Goal: Task Accomplishment & Management: Complete application form

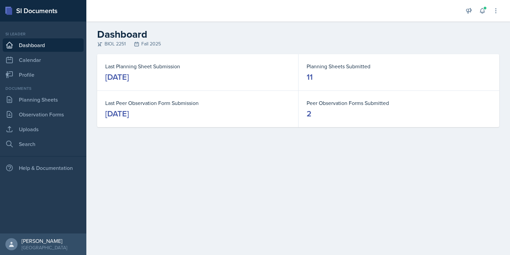
click at [486, 17] on div "Announcements New Announcement Title Message Create Notifications Sep 26th, 202…" at bounding box center [482, 11] width 34 height 22
click at [483, 13] on icon at bounding box center [482, 10] width 7 height 7
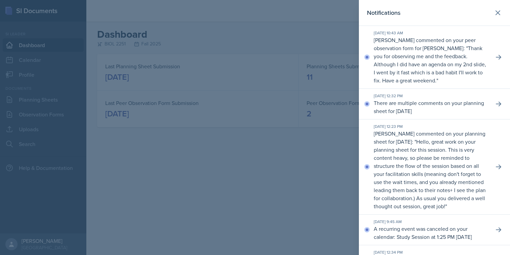
click at [261, 136] on div at bounding box center [255, 127] width 510 height 255
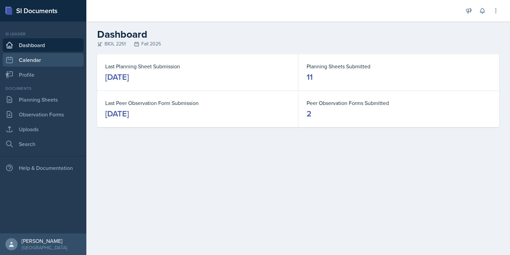
click at [45, 65] on link "Calendar" at bounding box center [43, 59] width 81 height 13
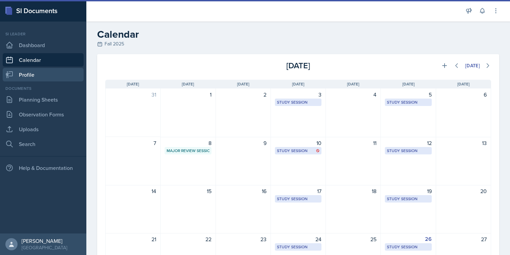
click at [47, 79] on link "Profile" at bounding box center [43, 74] width 81 height 13
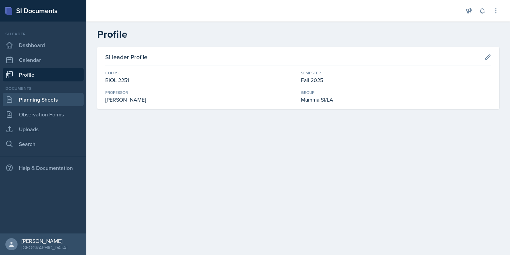
click at [42, 104] on link "Planning Sheets" at bounding box center [43, 99] width 81 height 13
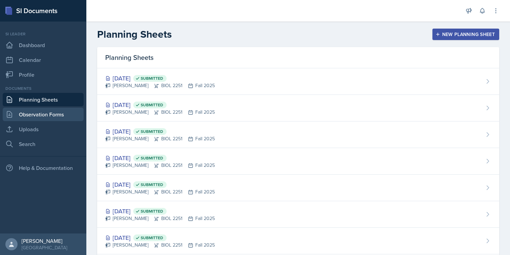
click at [43, 114] on link "Observation Forms" at bounding box center [43, 114] width 81 height 13
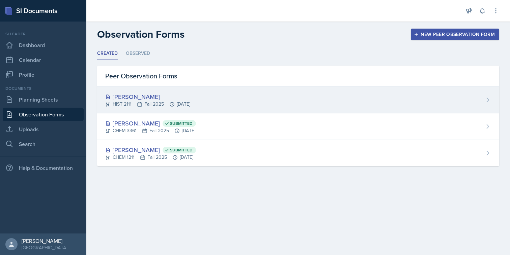
click at [117, 96] on div "[PERSON_NAME]" at bounding box center [147, 96] width 85 height 9
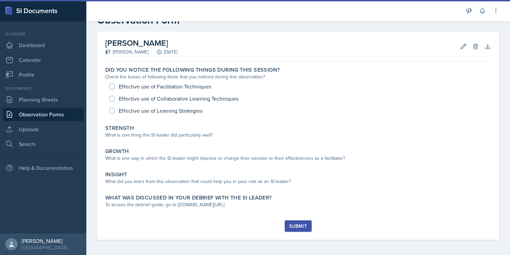
scroll to position [22, 0]
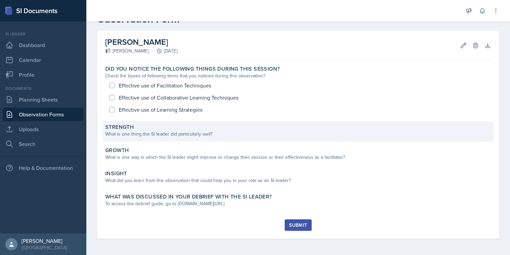
click at [356, 131] on div "What is one thing the SI leader did particularly well?" at bounding box center [298, 134] width 386 height 7
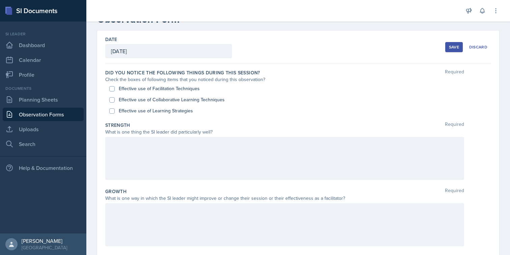
click at [332, 161] on div at bounding box center [284, 158] width 359 height 43
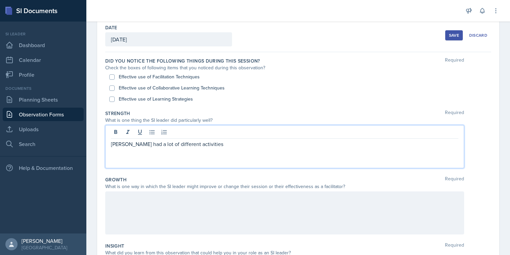
click at [112, 143] on p "Maria had a lot of different activities" at bounding box center [284, 144] width 347 height 8
click at [268, 144] on p "This was a major review, and Maria had a lot of different activities" at bounding box center [284, 144] width 347 height 8
drag, startPoint x: 278, startPoint y: 146, endPoint x: 359, endPoint y: 147, distance: 80.9
click at [359, 147] on p "This was a major review, and Maria had a lot of different activities that would…" at bounding box center [284, 144] width 347 height 8
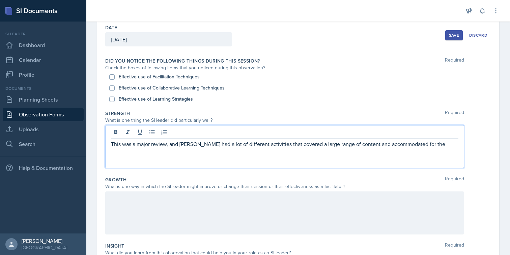
click at [419, 141] on p "This was a major review, and Maria had a lot of different activities that cover…" at bounding box center [284, 144] width 347 height 8
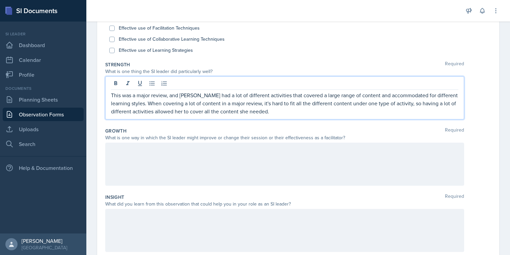
click at [490, 153] on div at bounding box center [298, 164] width 386 height 43
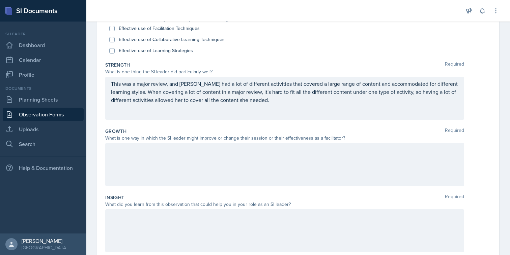
scroll to position [101, 0]
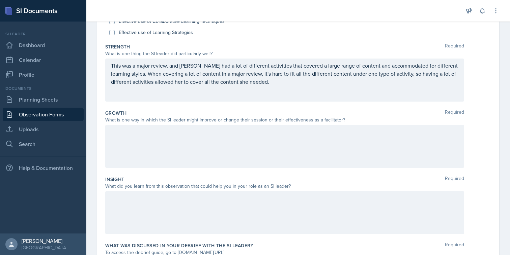
click at [251, 216] on div at bounding box center [284, 212] width 359 height 43
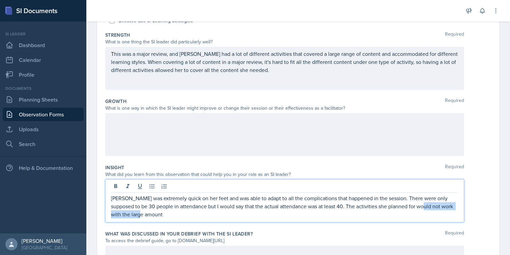
drag, startPoint x: 160, startPoint y: 216, endPoint x: 410, endPoint y: 208, distance: 250.5
click at [410, 208] on p "Maria was extremely quick on her feet and was able to adapt to all the complica…" at bounding box center [284, 206] width 347 height 24
click at [369, 207] on p "Maria was extremely quick on her feet and was able to adapt to all the complica…" at bounding box center [284, 206] width 347 height 24
drag, startPoint x: 402, startPoint y: 207, endPoint x: 432, endPoint y: 207, distance: 30.7
click at [432, 207] on p "Maria was extremely quick on her feet and was able to adapt to all the complica…" at bounding box center [284, 206] width 347 height 24
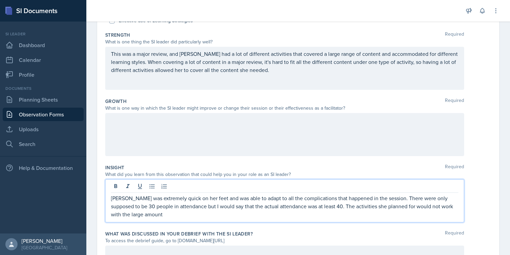
click at [454, 207] on p "Maria was extremely quick on her feet and was able to adapt to all the complica…" at bounding box center [284, 206] width 347 height 24
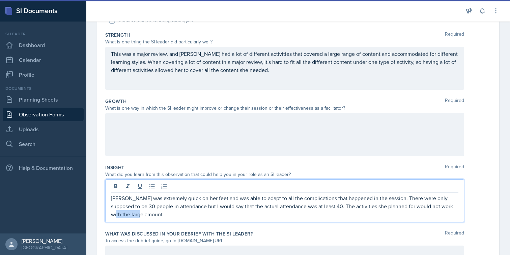
drag, startPoint x: 444, startPoint y: 207, endPoint x: 457, endPoint y: 214, distance: 14.5
click at [457, 214] on p "Maria was extremely quick on her feet and was able to adapt to all the complica…" at bounding box center [284, 206] width 347 height 24
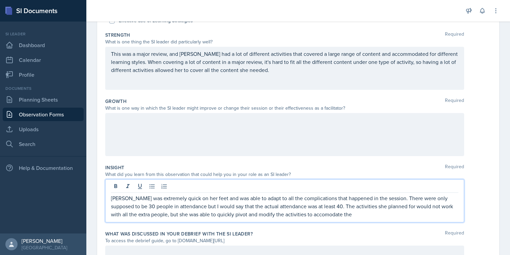
click at [299, 219] on div "Maria was extremely quick on her feet and was able to adapt to all the complica…" at bounding box center [284, 201] width 359 height 43
click at [372, 175] on div "What did you learn from this observation that could help you in your role as an…" at bounding box center [284, 174] width 359 height 7
click at [311, 203] on p "Maria was extremely quick on her feet and was able to adapt to all the complica…" at bounding box center [284, 206] width 347 height 24
click at [307, 215] on p "Maria was extremely quick on her feet and was able to adapt to all the complica…" at bounding box center [284, 206] width 347 height 24
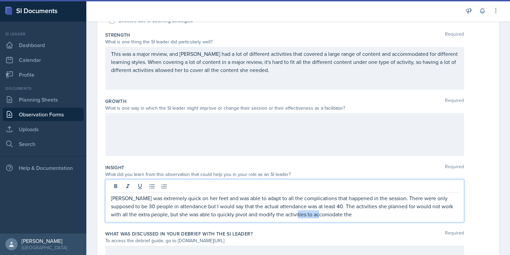
click at [304, 217] on p "Maria was extremely quick on her feet and was able to adapt to all the complica…" at bounding box center [284, 206] width 347 height 24
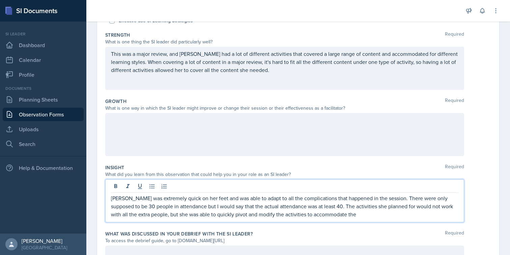
click at [332, 213] on p "Maria was extremely quick on her feet and was able to adapt to all the complica…" at bounding box center [284, 206] width 347 height 24
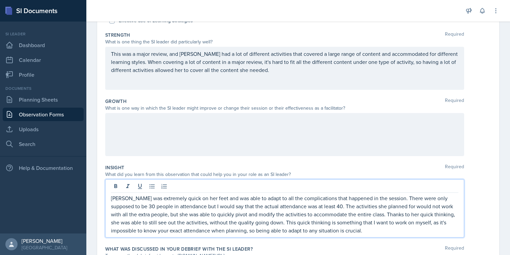
click at [224, 225] on p "Maria was extremely quick on her feet and was able to adapt to all the complica…" at bounding box center [284, 214] width 347 height 40
click at [336, 232] on p "Maria was extremely quick on her feet and was able to adapt to all the complica…" at bounding box center [284, 214] width 347 height 40
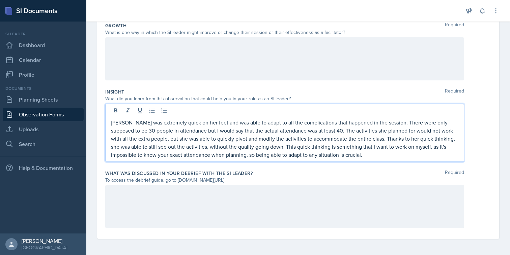
click at [347, 176] on div "What was discussed in your debrief with the SI Leader? Required" at bounding box center [298, 173] width 386 height 7
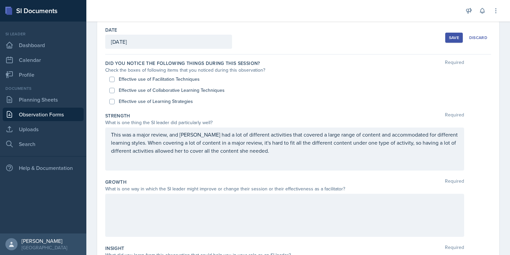
scroll to position [0, 0]
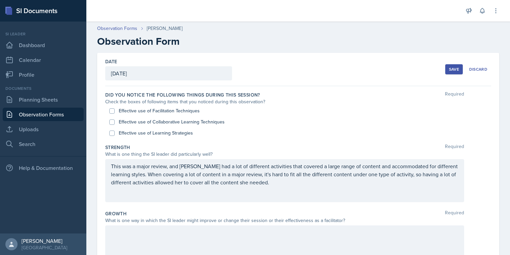
click at [292, 183] on p "This was a major review, and Maria had a lot of different activities that cover…" at bounding box center [284, 174] width 347 height 24
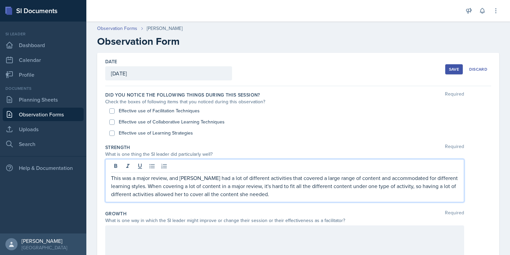
click at [278, 190] on p "This was a major review, and Maria had a lot of different activities that cover…" at bounding box center [284, 186] width 347 height 24
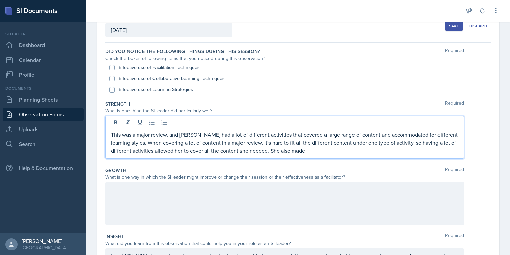
scroll to position [48, 0]
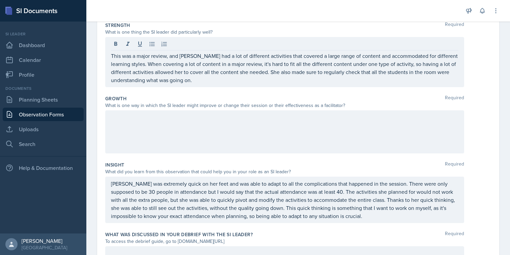
click at [339, 136] on div at bounding box center [284, 132] width 359 height 43
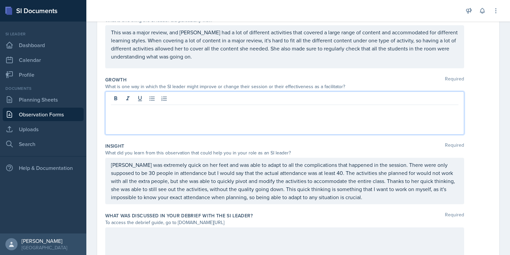
click at [465, 78] on div "Growth Required" at bounding box center [298, 79] width 386 height 7
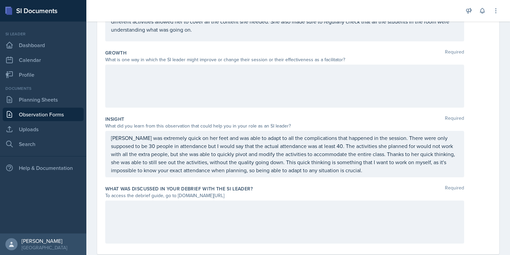
scroll to position [161, 0]
click at [246, 212] on div at bounding box center [284, 222] width 359 height 43
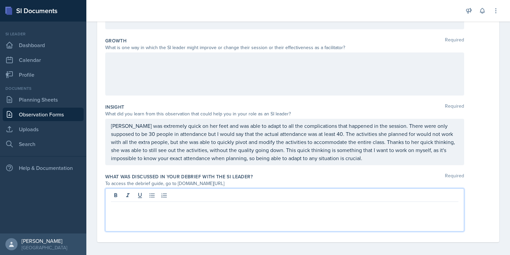
scroll to position [177, 0]
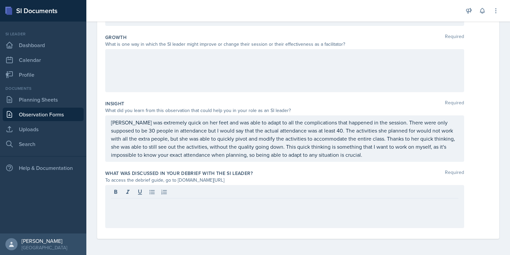
click at [209, 74] on div at bounding box center [284, 70] width 359 height 43
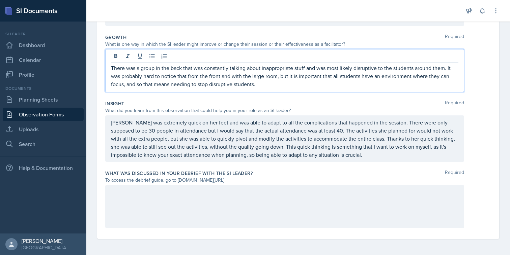
click at [258, 67] on p "There was a group in the back that was constantly talking about inappropriate s…" at bounding box center [284, 76] width 347 height 24
drag, startPoint x: 247, startPoint y: 68, endPoint x: 261, endPoint y: 71, distance: 14.5
click at [261, 71] on p "There was a group in the back that was constantly talking about inappropriate s…" at bounding box center [284, 76] width 347 height 24
click at [317, 71] on p "There was a group in the back that was constantly talking and discussing inappr…" at bounding box center [284, 76] width 347 height 24
drag, startPoint x: 349, startPoint y: 70, endPoint x: 374, endPoint y: 68, distance: 25.4
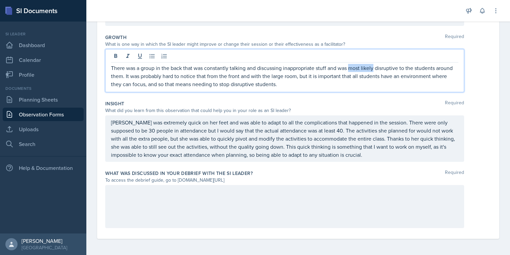
click at [374, 68] on p "There was a group in the back that was constantly talking and discussing inappr…" at bounding box center [284, 76] width 347 height 24
click at [376, 73] on p "There was a group in the back that was constantly talking and discussing inappr…" at bounding box center [284, 76] width 347 height 24
click at [406, 69] on p "There was a group in the back that was constantly talking and discussing inappr…" at bounding box center [284, 76] width 347 height 24
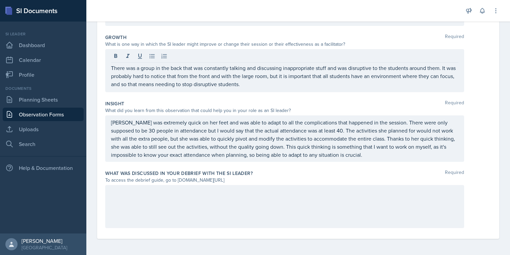
click at [236, 212] on div at bounding box center [284, 206] width 359 height 43
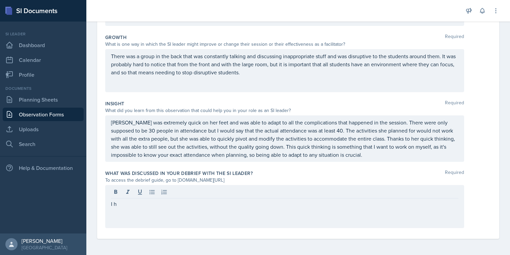
drag, startPoint x: 177, startPoint y: 182, endPoint x: 254, endPoint y: 182, distance: 77.5
click at [254, 182] on div "To access the debrief guide, go to www.tinyurl.com/obsvdebriefguide" at bounding box center [284, 180] width 359 height 7
copy div "www.tinyurl.com/obsvdebriefguide"
click at [231, 196] on div "I h" at bounding box center [284, 206] width 359 height 43
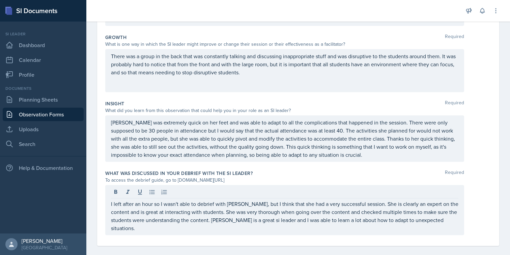
click at [192, 83] on div "There was a group in the back that was constantly talking and discussing inappr…" at bounding box center [284, 70] width 359 height 43
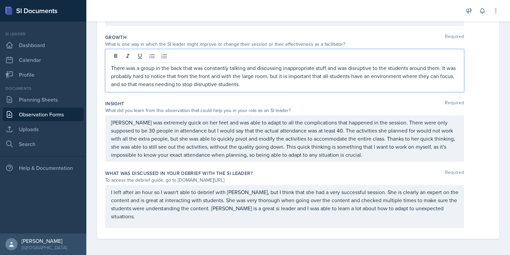
click at [266, 84] on p "There was a group in the back that was constantly talking and discussing inappr…" at bounding box center [284, 76] width 347 height 24
click at [246, 86] on p "There was a group in the back that was constantly talking and discussing inappr…" at bounding box center [284, 76] width 347 height 24
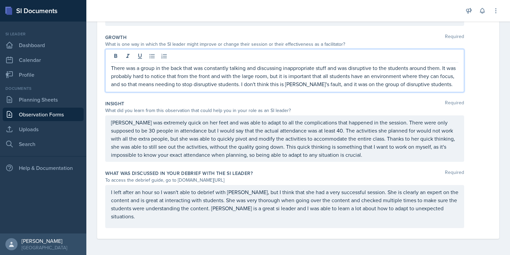
click at [261, 92] on div "There was a group in the back that was constantly talking and discussing inappr…" at bounding box center [284, 70] width 359 height 43
click at [296, 94] on div "Growth Required What is one way in which the SI leader might improve or change …" at bounding box center [298, 64] width 386 height 66
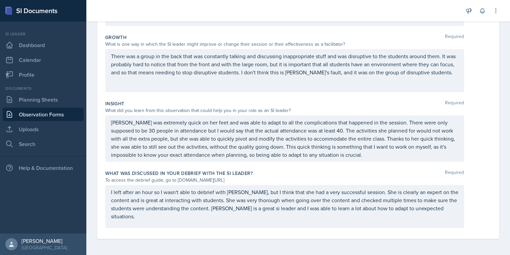
click at [287, 85] on div "There was a group in the back that was constantly talking and discussing inappr…" at bounding box center [284, 70] width 359 height 43
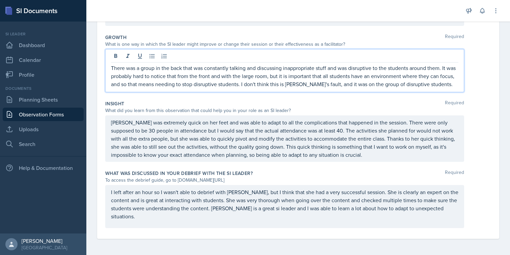
click at [241, 83] on p "There was a group in the back that was constantly talking and discussing inappr…" at bounding box center [284, 76] width 347 height 24
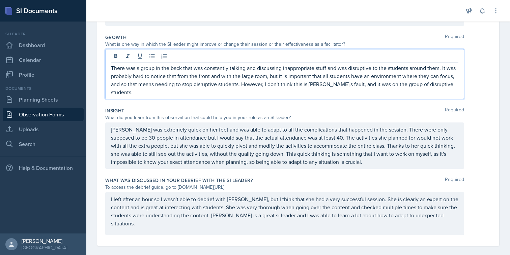
click at [318, 85] on p "There was a group in the back that was constantly talking and discussing inappr…" at bounding box center [284, 80] width 347 height 32
click at [332, 86] on p "There was a group in the back that was constantly talking and discussing inappr…" at bounding box center [284, 80] width 347 height 32
drag, startPoint x: 302, startPoint y: 86, endPoint x: 264, endPoint y: 84, distance: 37.8
click at [264, 84] on p "There was a group in the back that was constantly talking and discussing inappr…" at bounding box center [284, 80] width 347 height 32
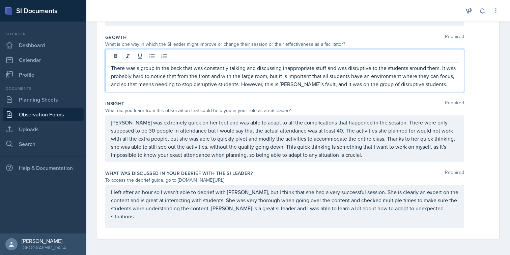
click at [278, 84] on p "There was a group in the back that was constantly talking and discussing inappr…" at bounding box center [284, 76] width 347 height 24
click at [353, 87] on p "There was a group in the back that was constantly talking and discussing inappr…" at bounding box center [284, 76] width 347 height 24
click at [468, 91] on div "There was a group in the back that was constantly talking and discussing inappr…" at bounding box center [298, 70] width 386 height 43
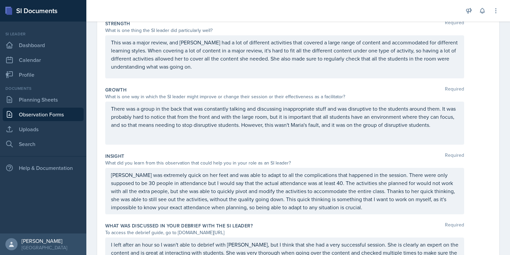
scroll to position [0, 0]
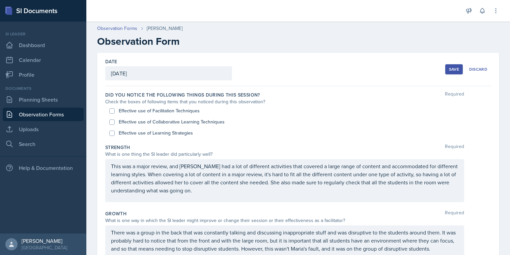
drag, startPoint x: 456, startPoint y: 73, endPoint x: 230, endPoint y: 135, distance: 234.3
click at [234, 137] on div "Date September 26th, 2025 September 2025 31 1 2 3 4 5 6 7 8 9 10 11 12 13 14 15…" at bounding box center [298, 234] width 402 height 363
click at [194, 109] on label "Effective use of Facilitation Techniques" at bounding box center [159, 110] width 81 height 7
click at [115, 109] on input "Effective use of Facilitation Techniques" at bounding box center [111, 111] width 5 height 5
checkbox input "true"
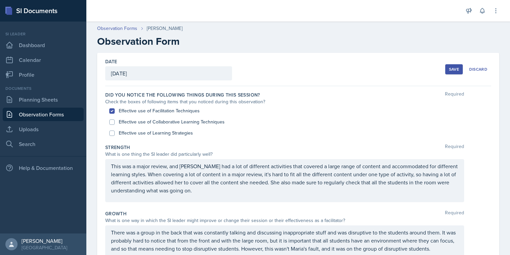
click at [185, 129] on div "Effective use of Learning Strategies" at bounding box center [297, 133] width 377 height 11
click at [183, 123] on label "Effective use of Collaborative Learning Techniques" at bounding box center [172, 122] width 106 height 7
click at [115, 123] on input "Effective use of Collaborative Learning Techniques" at bounding box center [111, 122] width 5 height 5
checkbox input "true"
click at [177, 132] on label "Effective use of Learning Strategies" at bounding box center [156, 133] width 74 height 7
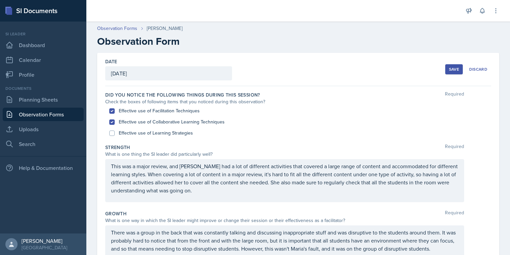
click at [115, 132] on input "Effective use of Learning Strategies" at bounding box center [111, 133] width 5 height 5
checkbox input "true"
click at [448, 72] on button "Save" at bounding box center [454, 69] width 18 height 10
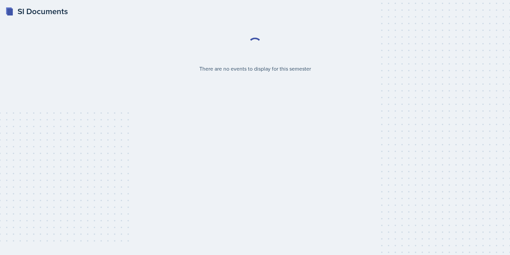
select select "2bed604d-1099-4043-b1bc-2365e8740244"
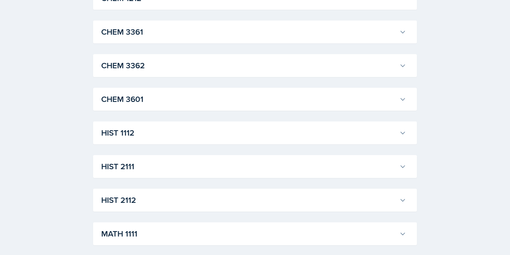
scroll to position [412, 0]
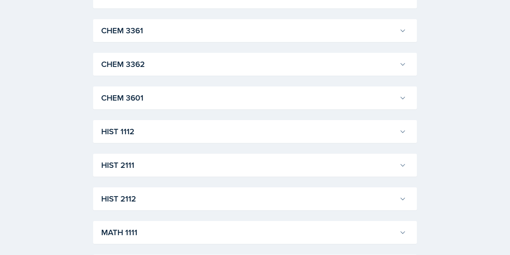
click at [221, 159] on button "HIST 2111" at bounding box center [253, 165] width 307 height 15
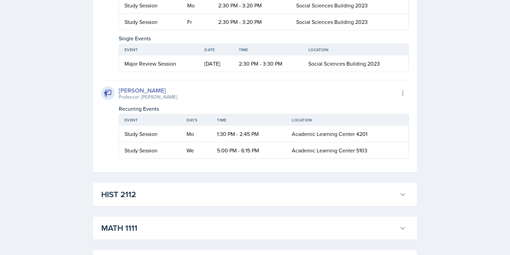
scroll to position [831, 0]
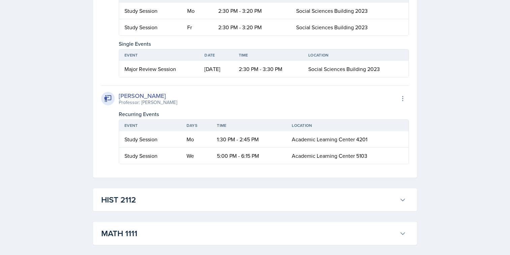
click at [303, 77] on td "2:30 PM - 3:30 PM" at bounding box center [267, 69] width 69 height 16
drag, startPoint x: 315, startPoint y: 117, endPoint x: 359, endPoint y: 118, distance: 43.8
click at [359, 77] on td "Social Sciences Building 2023" at bounding box center [355, 69] width 105 height 16
click at [375, 73] on span "Social Sciences Building 2023" at bounding box center [343, 68] width 71 height 7
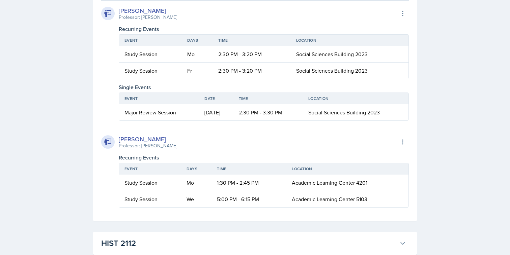
scroll to position [791, 0]
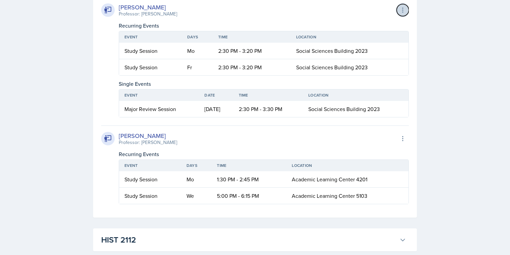
click at [399, 13] on icon at bounding box center [402, 10] width 7 height 7
click at [402, 13] on icon at bounding box center [402, 10] width 7 height 7
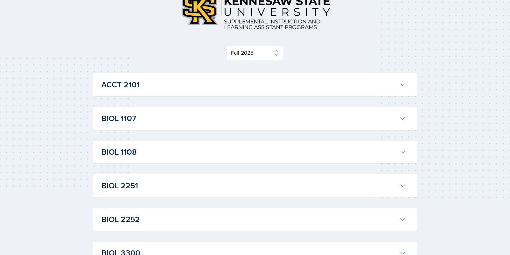
scroll to position [0, 0]
